Goal: Task Accomplishment & Management: Use online tool/utility

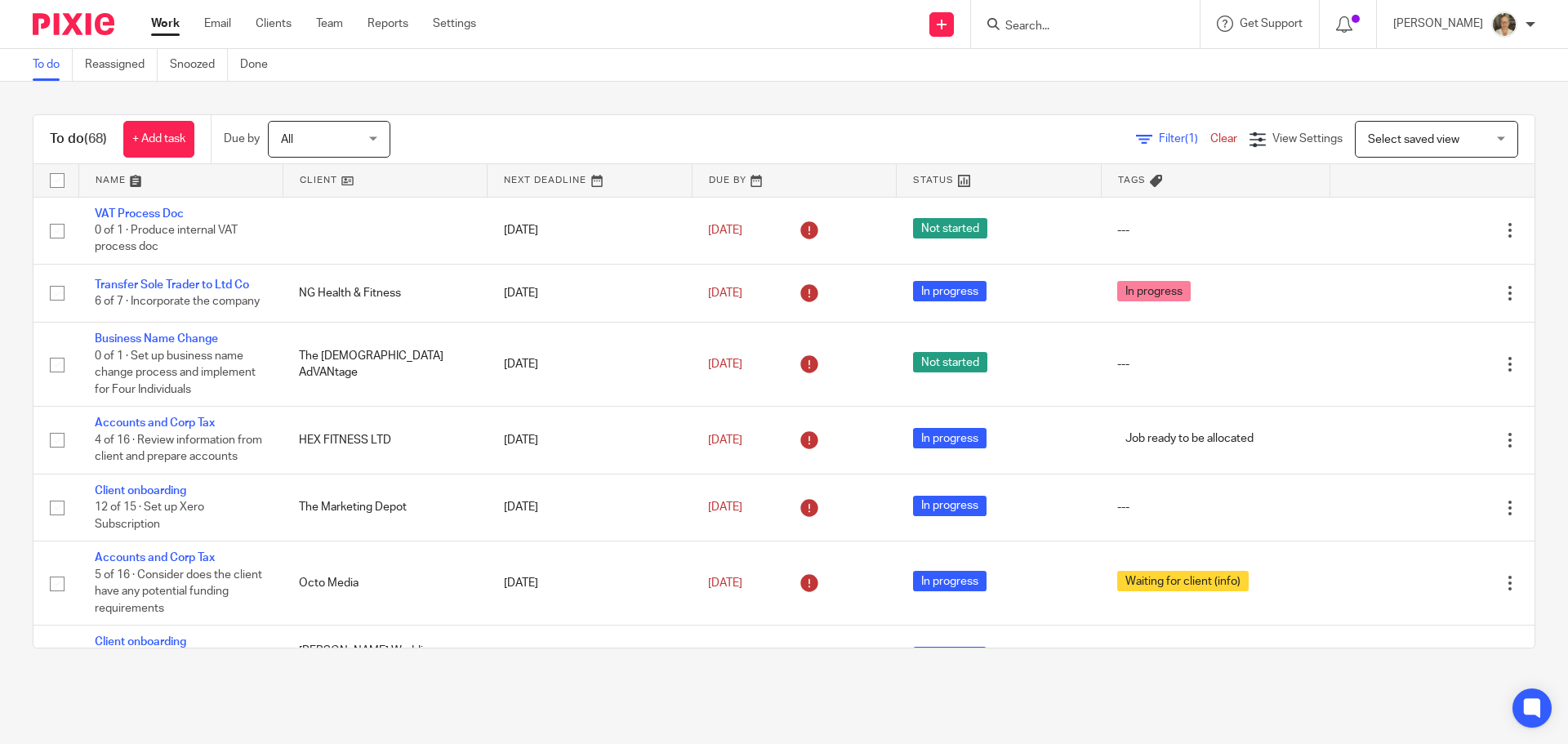
click at [1087, 32] on input "Search" at bounding box center [1077, 27] width 147 height 15
click at [407, 24] on link "Reports" at bounding box center [388, 24] width 41 height 17
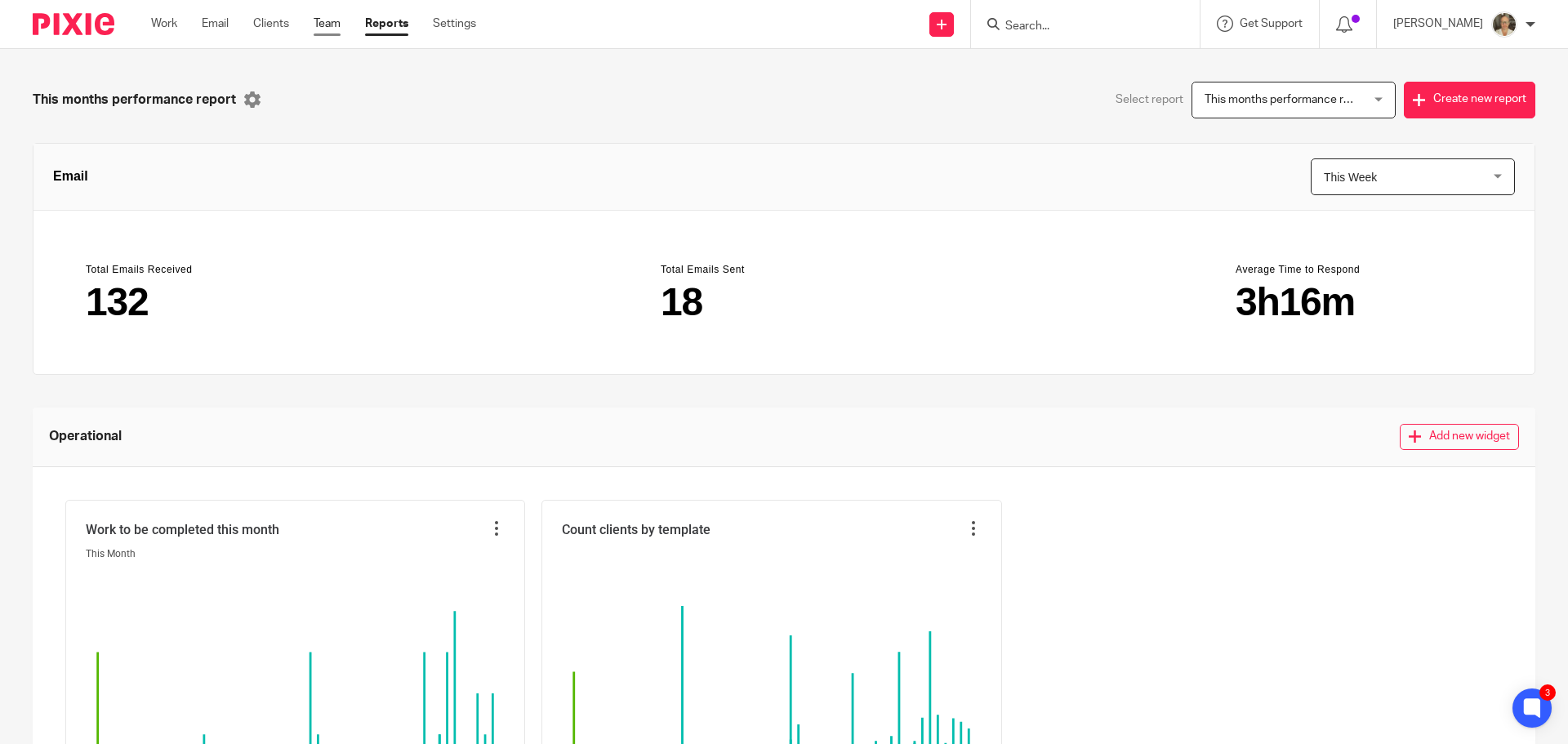
click at [326, 23] on link "Team" at bounding box center [327, 24] width 27 height 17
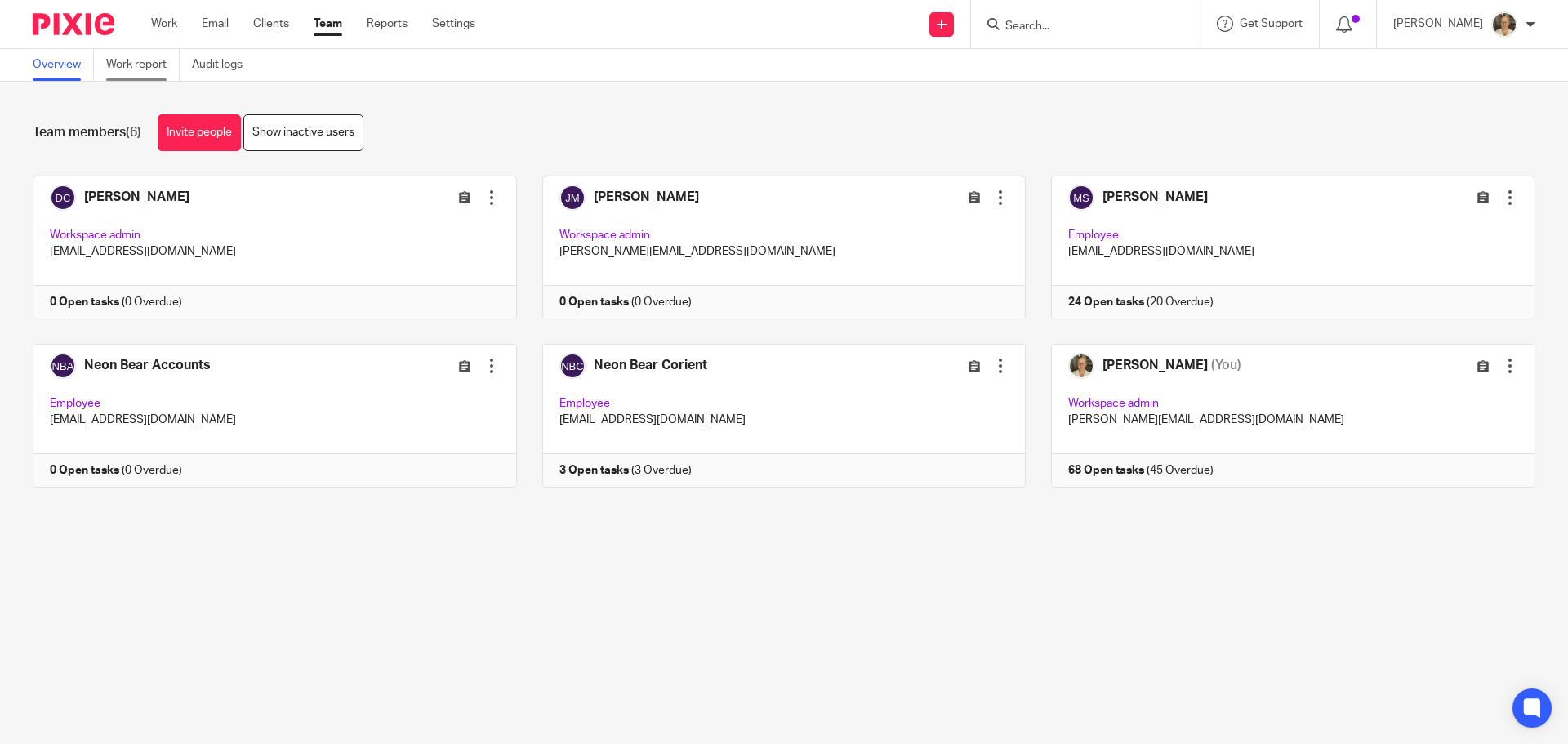
click at [136, 56] on link "Work report" at bounding box center [143, 65] width 74 height 32
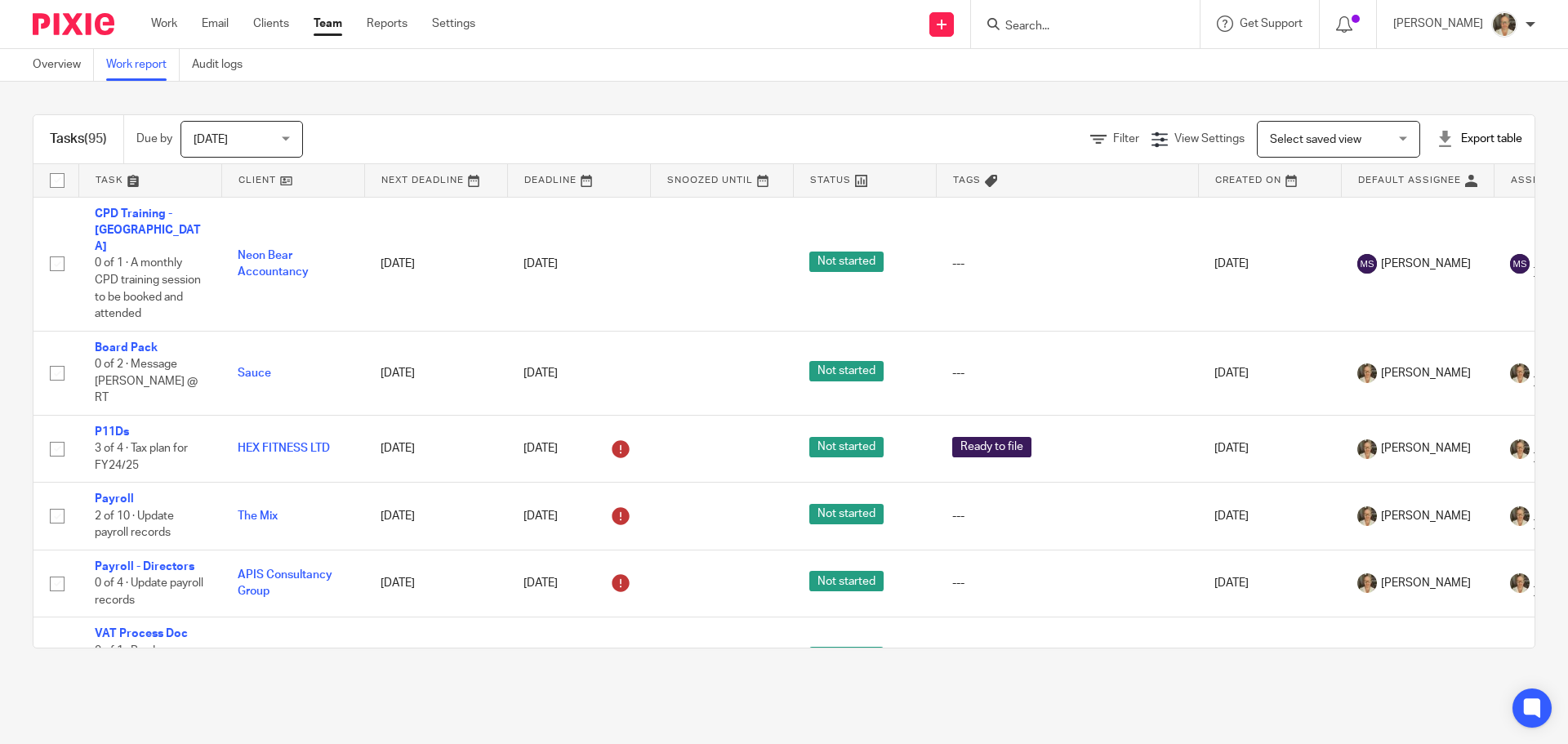
click at [1446, 136] on div "Export table" at bounding box center [1479, 139] width 86 height 17
click at [1434, 195] on link "Excel spreadsheet" at bounding box center [1439, 199] width 95 height 11
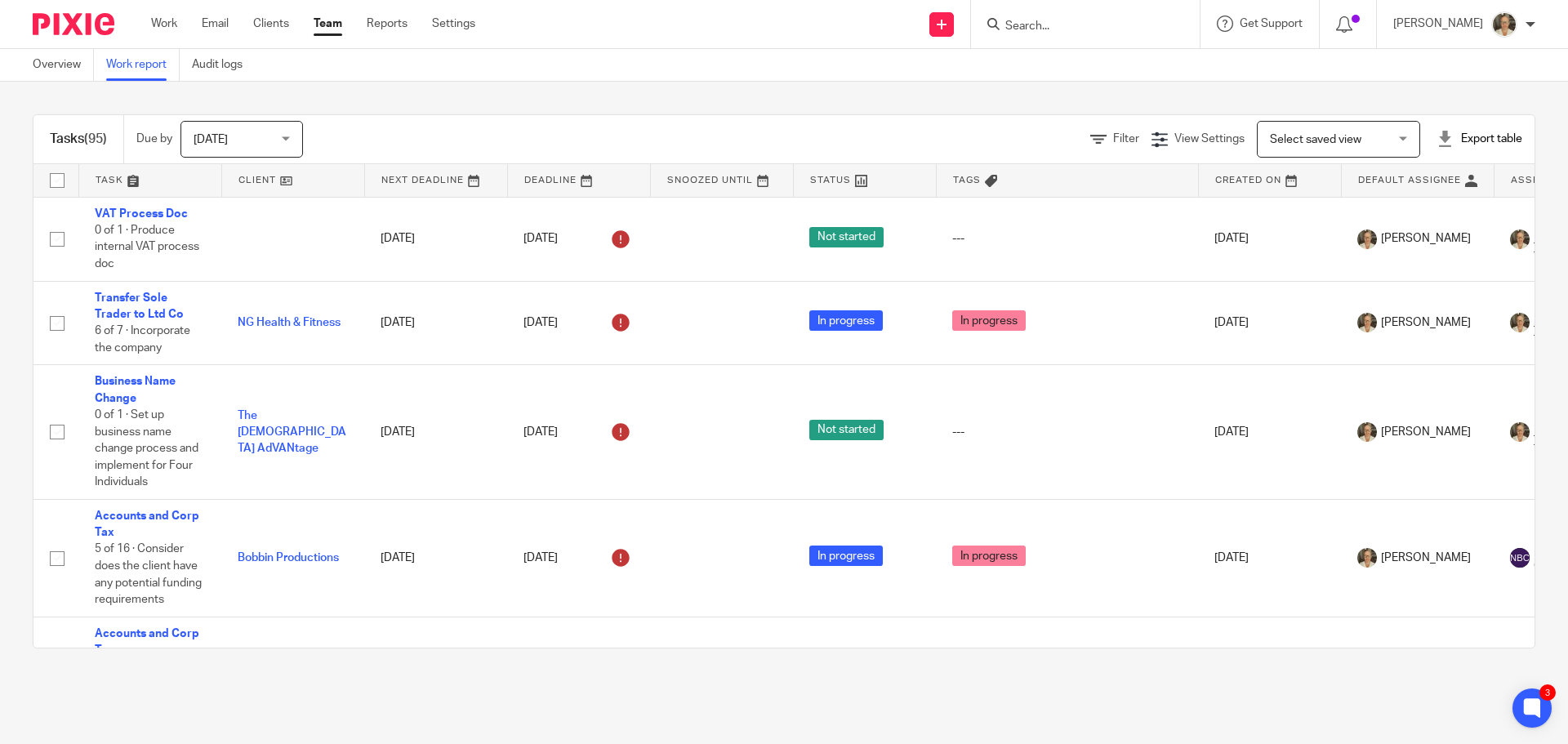
click at [539, 683] on main "Overview Work report Audit logs Tasks (95) Due by Today Today Today Tomorrow Th…" at bounding box center [784, 372] width 1568 height 744
click at [1080, 30] on input "Search" at bounding box center [1077, 27] width 147 height 15
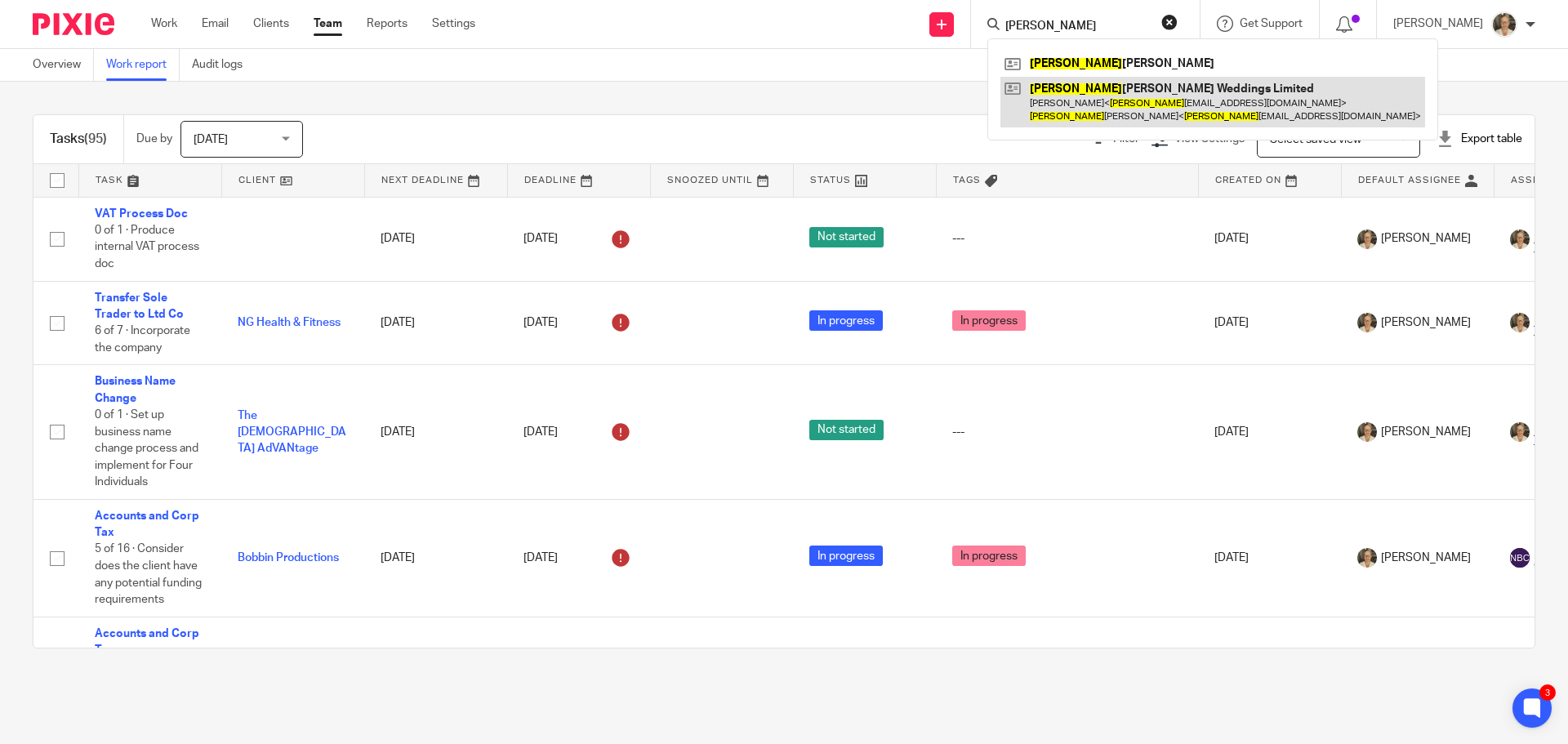
type input "kim"
click at [1090, 91] on link at bounding box center [1213, 101] width 425 height 50
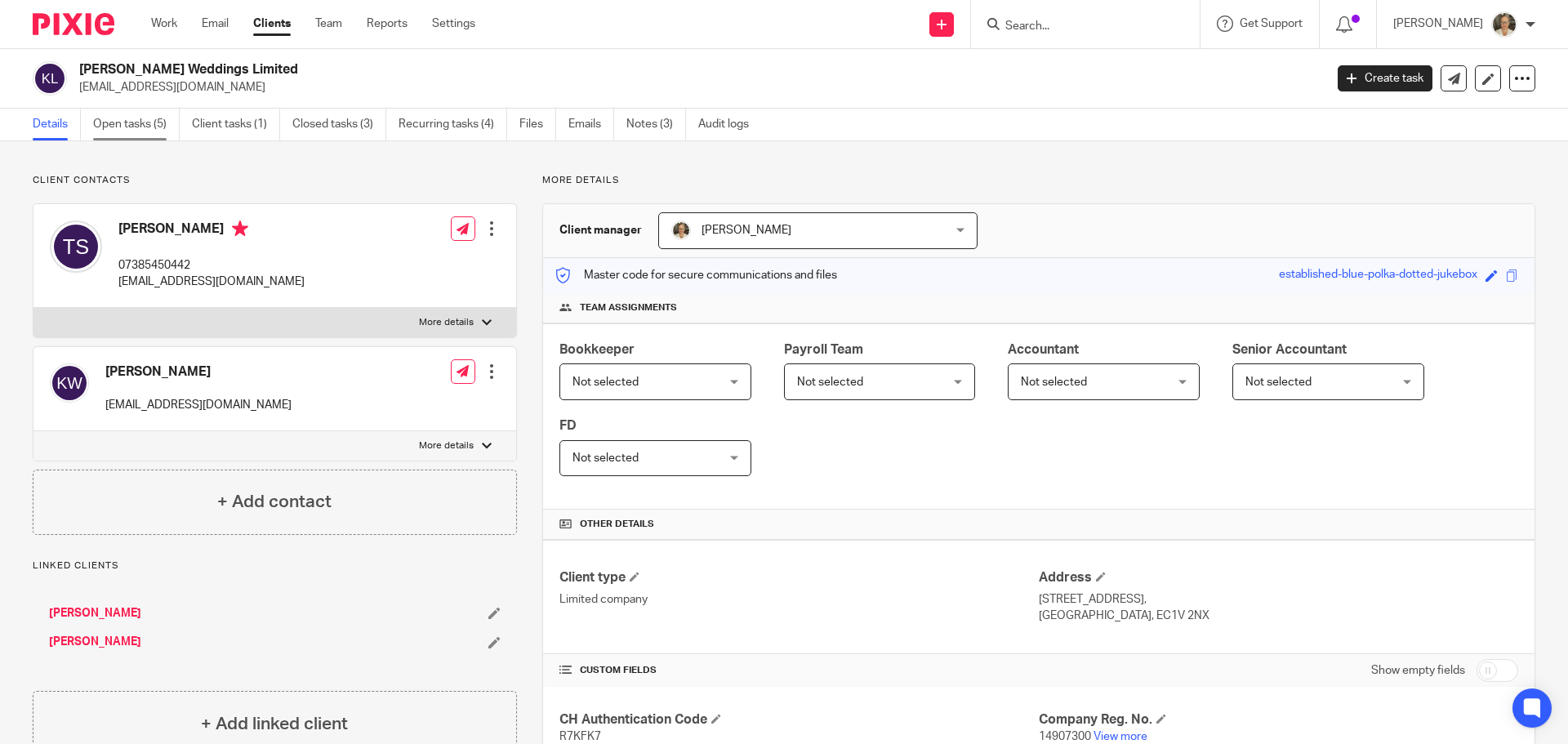
click at [118, 129] on link "Open tasks (5)" at bounding box center [136, 125] width 87 height 32
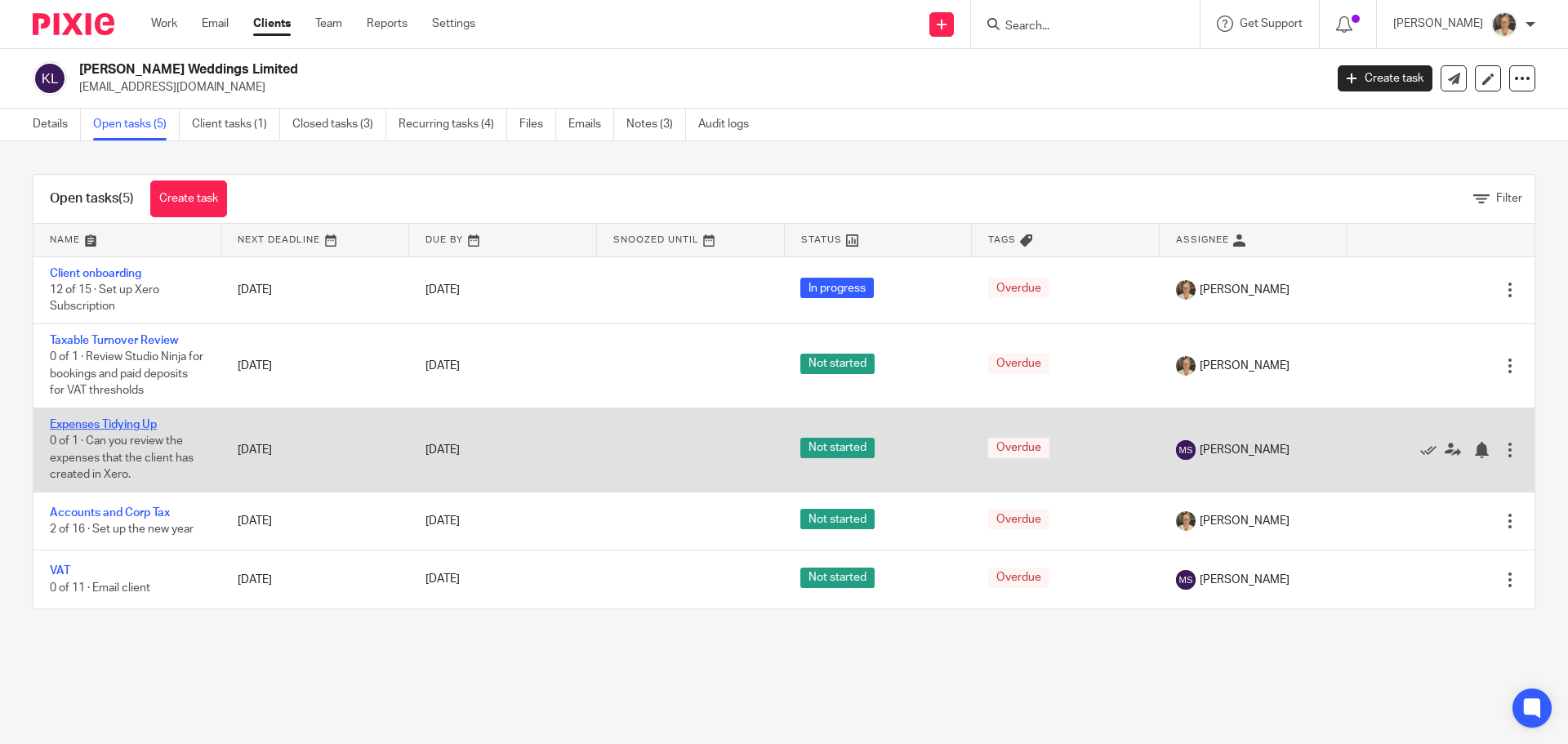
click at [124, 426] on link "Expenses Tidying Up" at bounding box center [102, 425] width 107 height 11
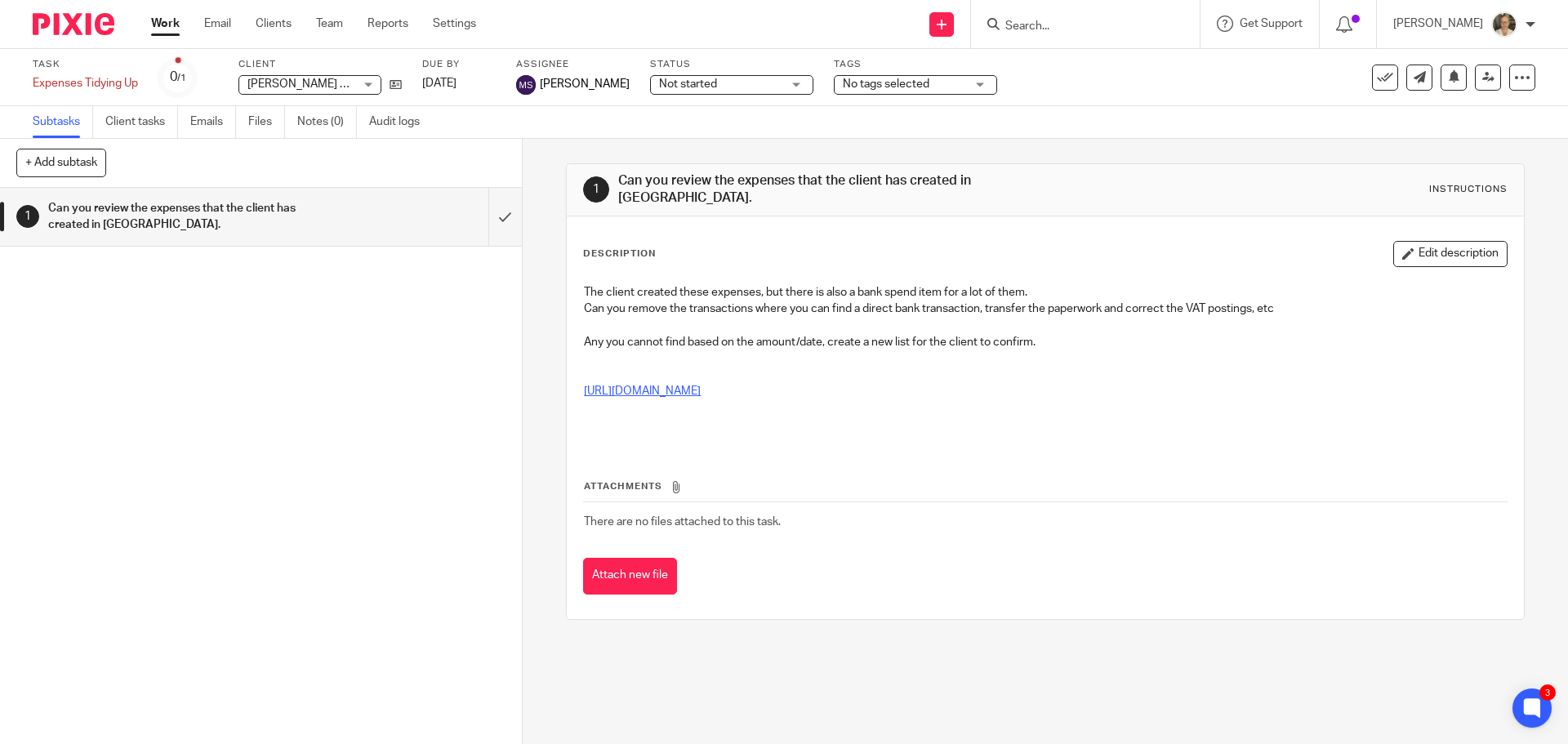
click at [701, 386] on link "[URL][DOMAIN_NAME]" at bounding box center [642, 391] width 116 height 11
